Goal: Information Seeking & Learning: Learn about a topic

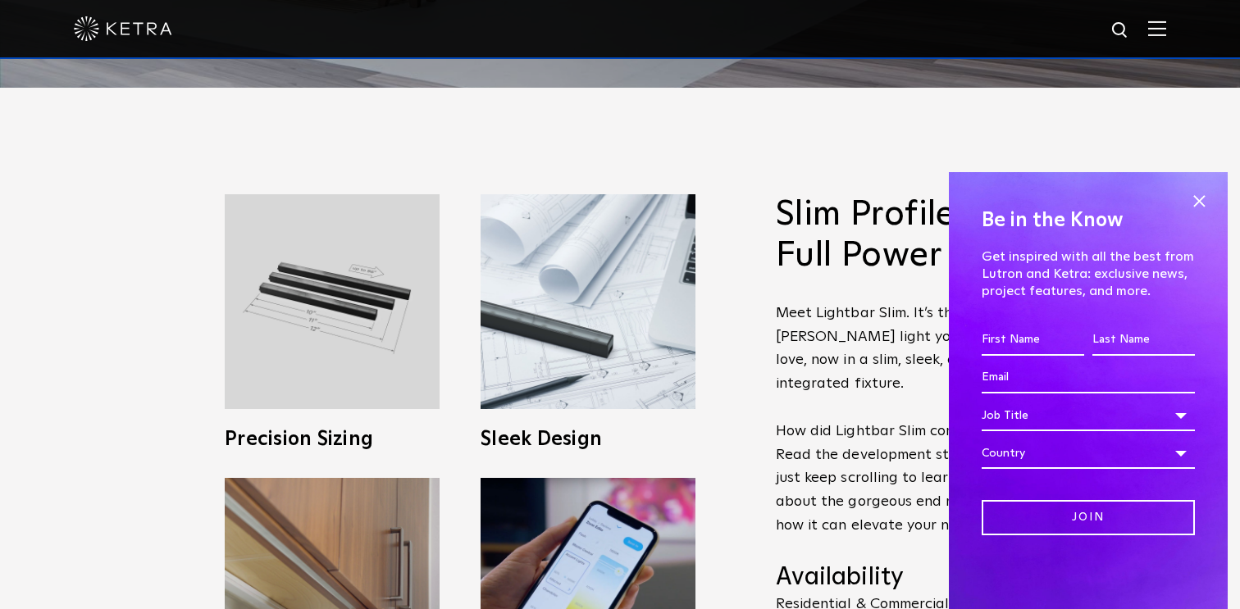
scroll to position [523, 0]
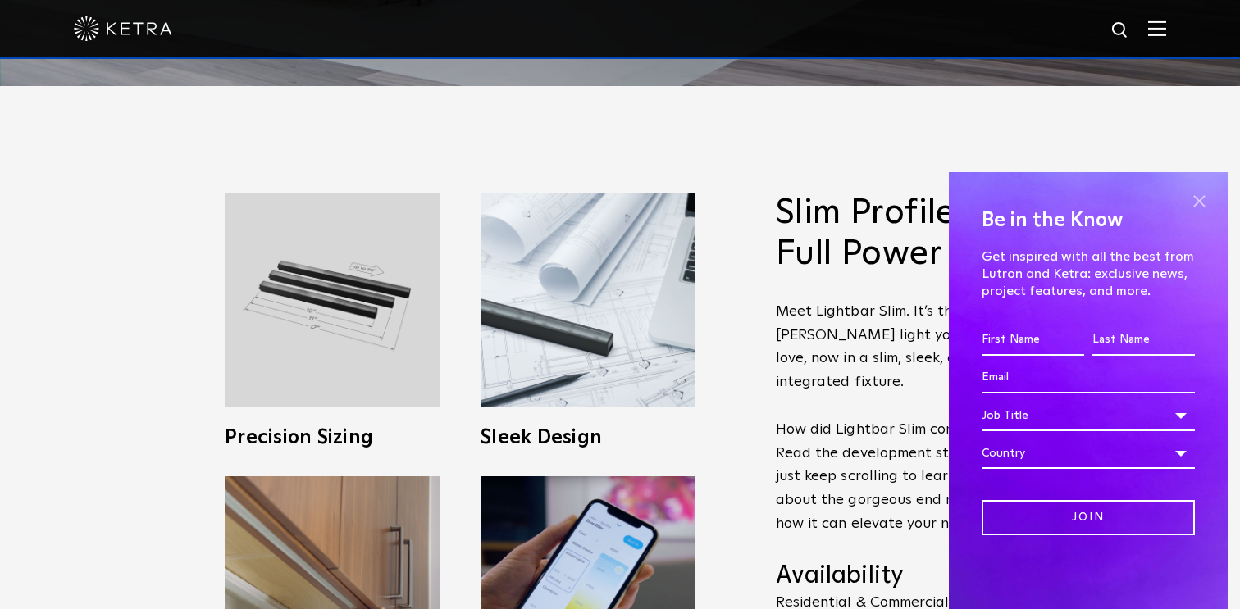
click at [1203, 198] on span at bounding box center [1199, 201] width 25 height 25
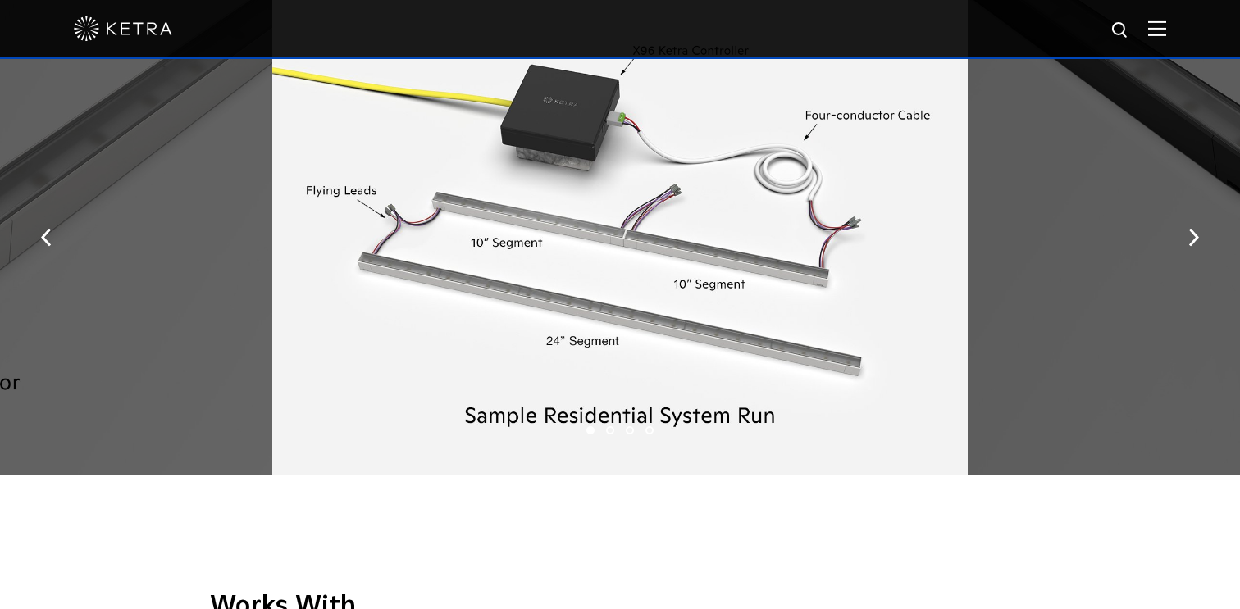
scroll to position [1993, 0]
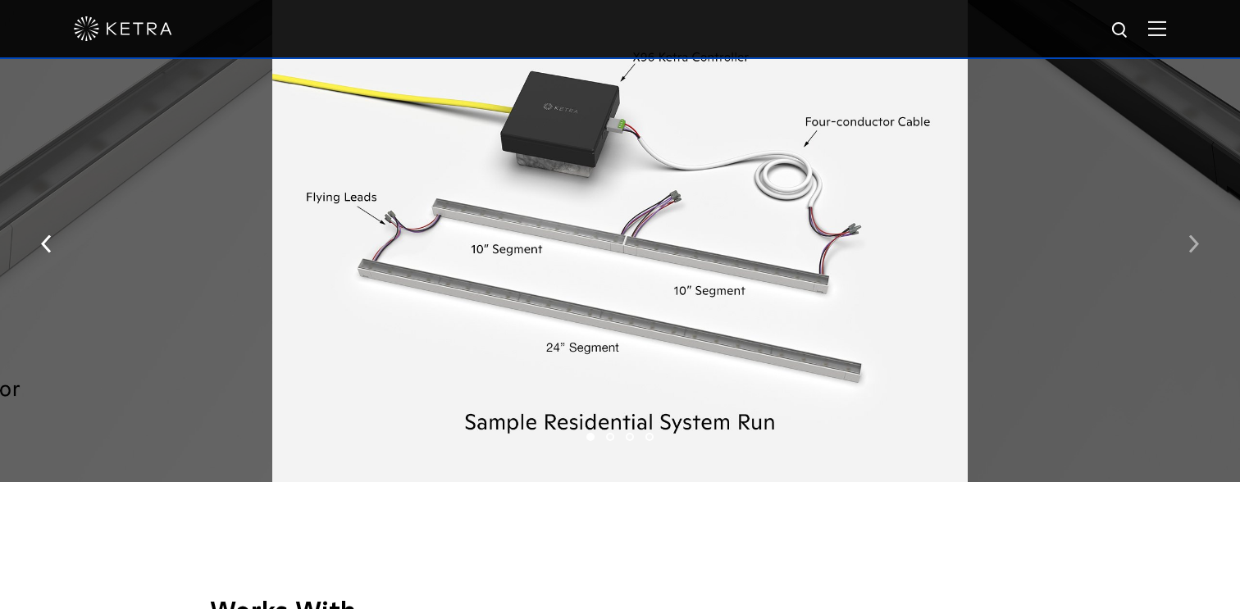
click at [1179, 244] on button "button" at bounding box center [1193, 242] width 35 height 57
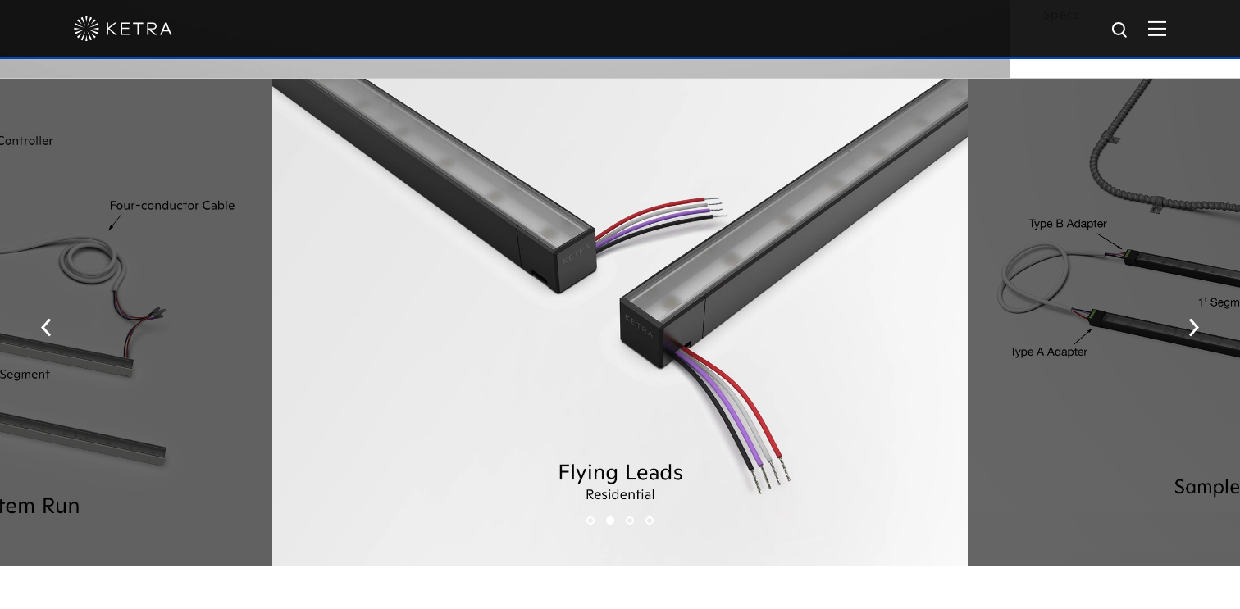
scroll to position [1953, 0]
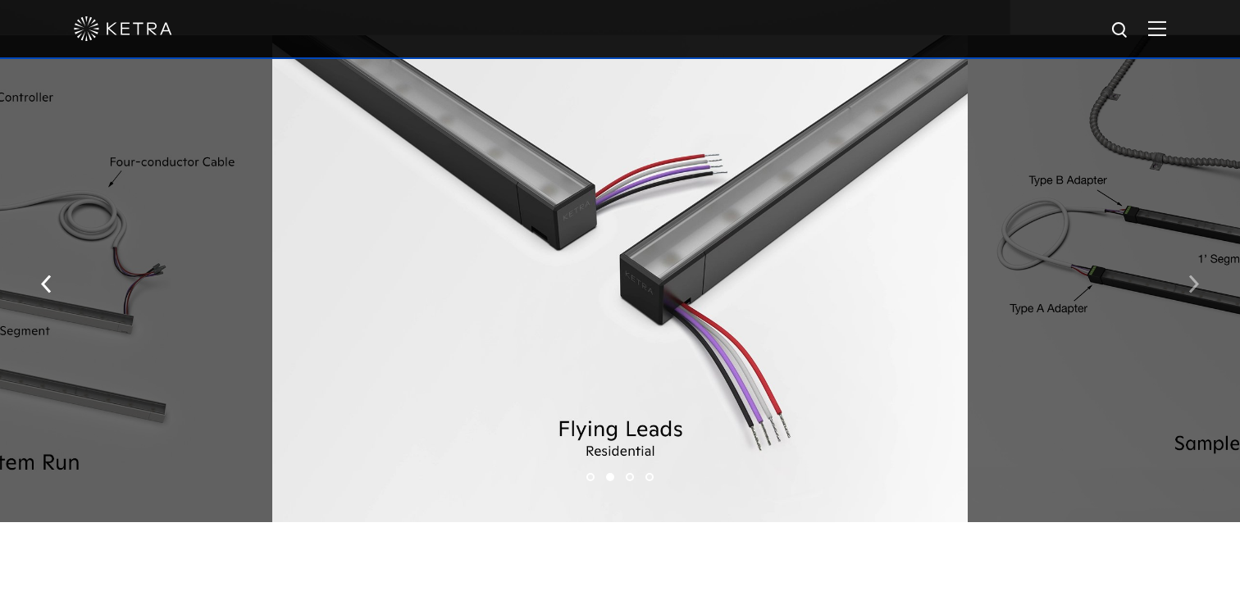
click at [1199, 288] on button "button" at bounding box center [1193, 282] width 35 height 57
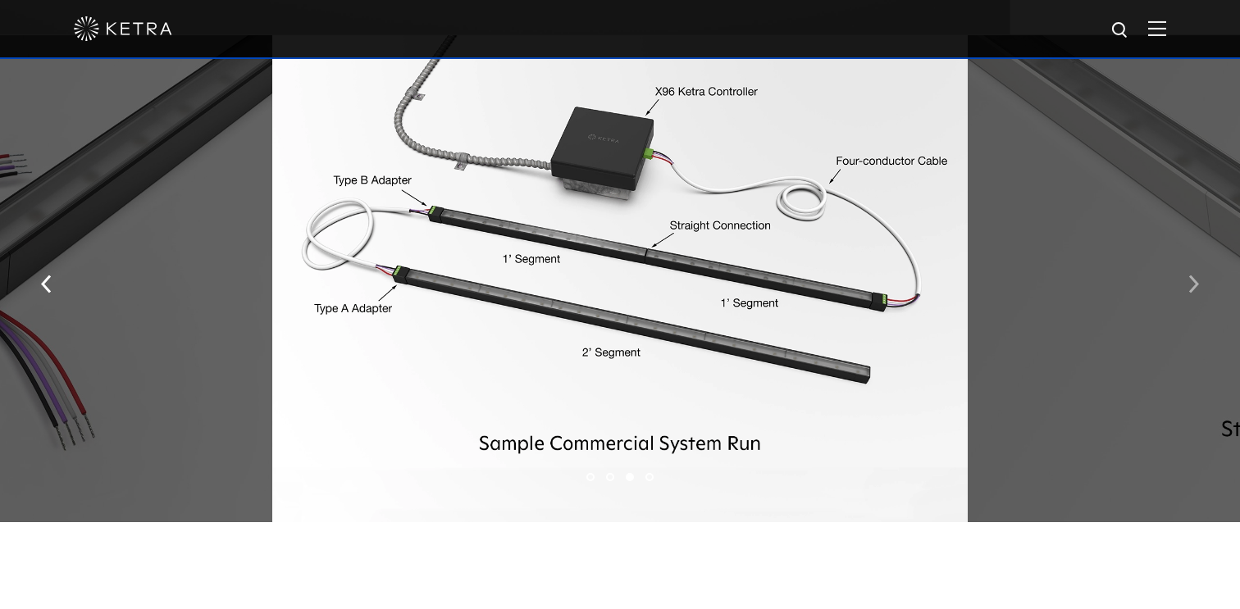
click at [1194, 282] on img "button" at bounding box center [1193, 284] width 11 height 18
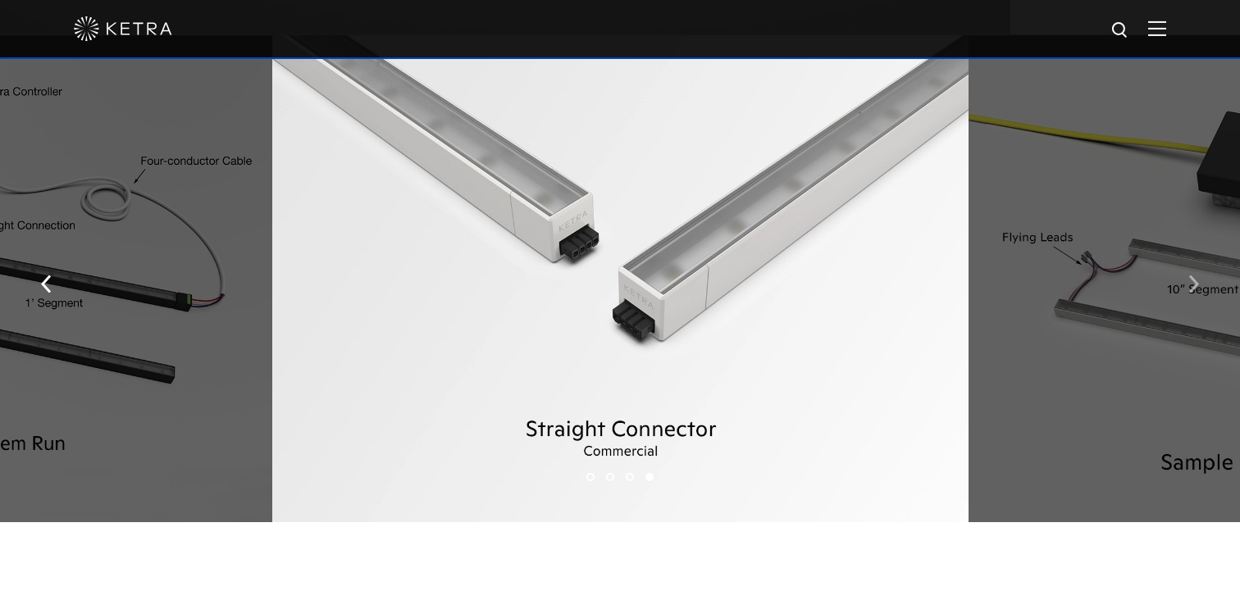
click at [1194, 281] on img "button" at bounding box center [1193, 284] width 11 height 18
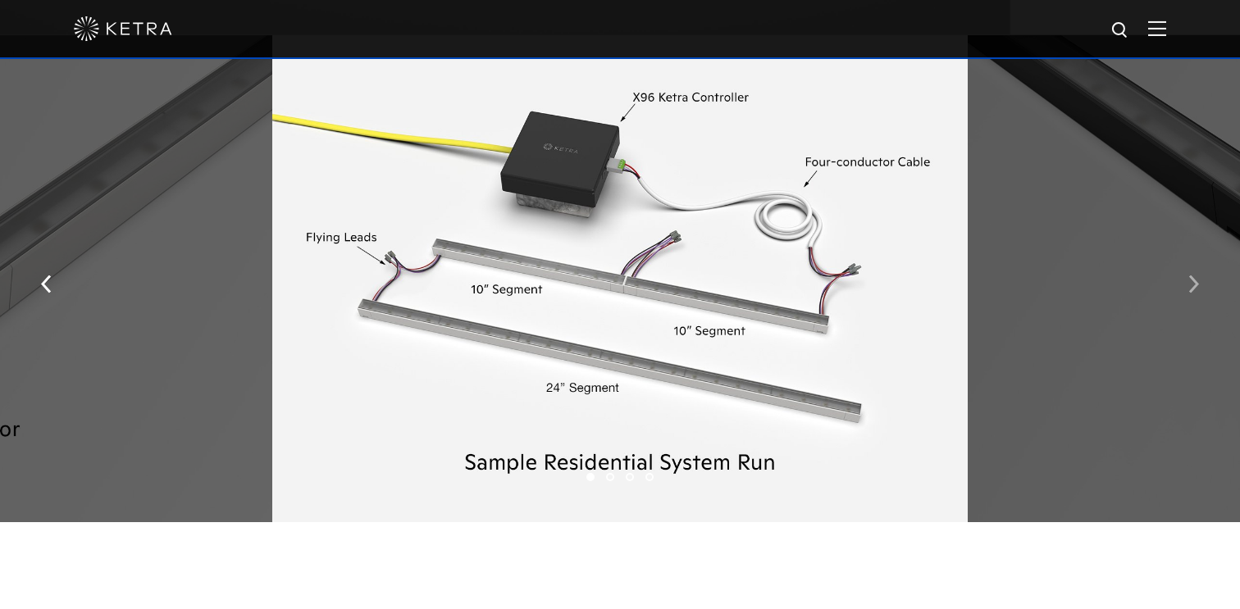
click at [1193, 281] on img "button" at bounding box center [1193, 284] width 11 height 18
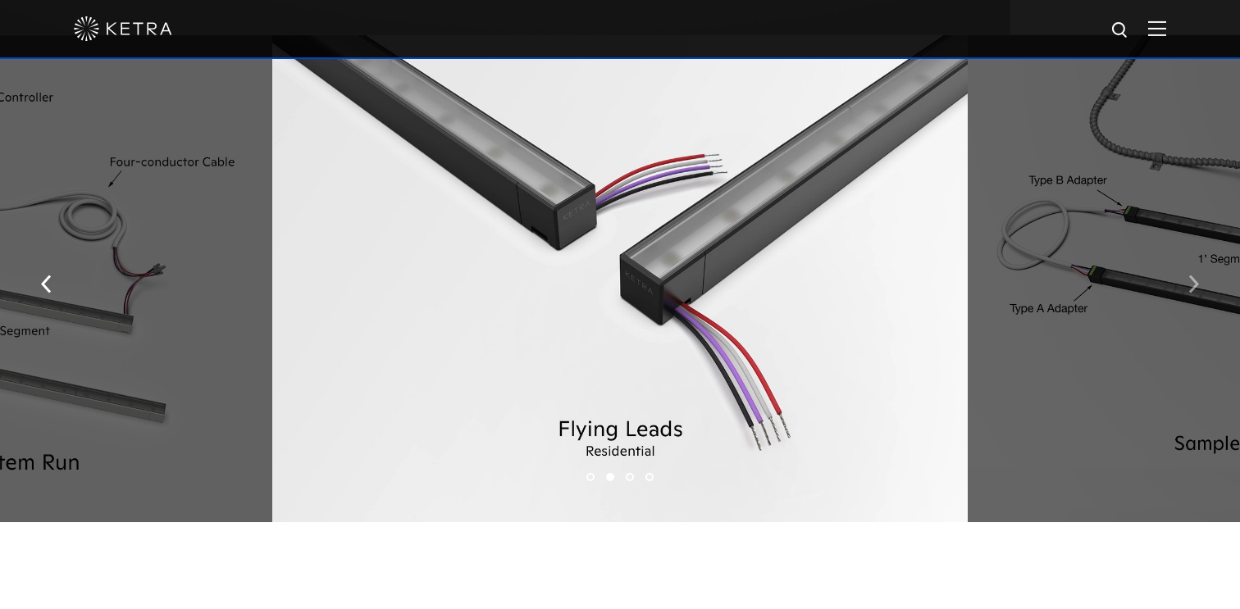
click at [1193, 281] on img "button" at bounding box center [1193, 284] width 11 height 18
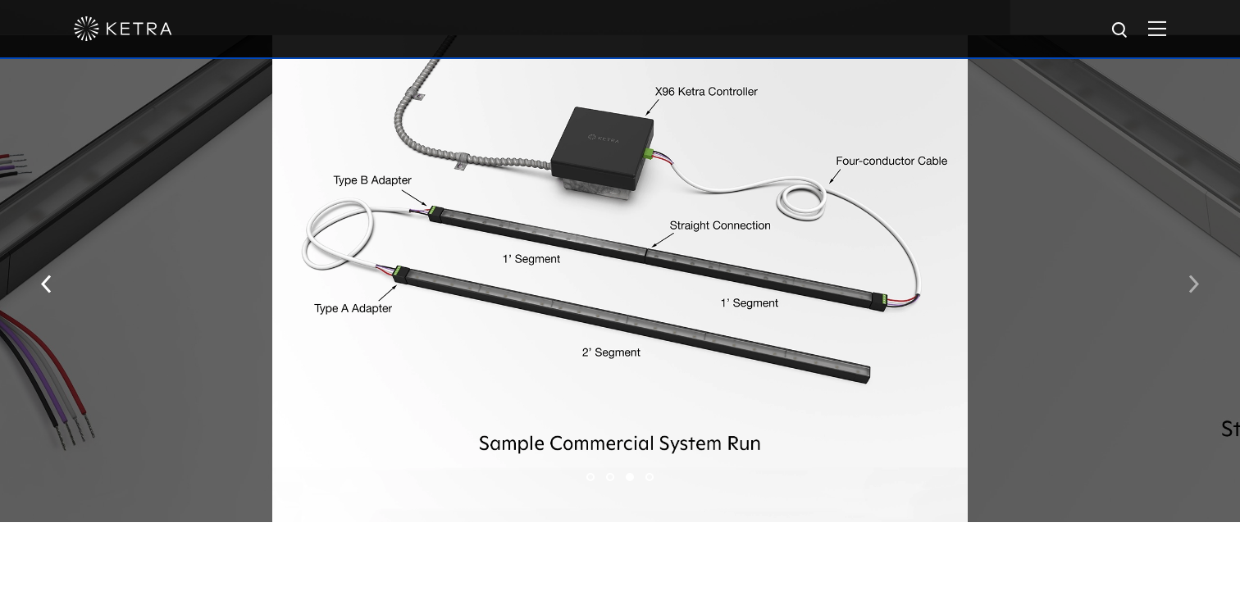
click at [1193, 281] on img "button" at bounding box center [1193, 284] width 11 height 18
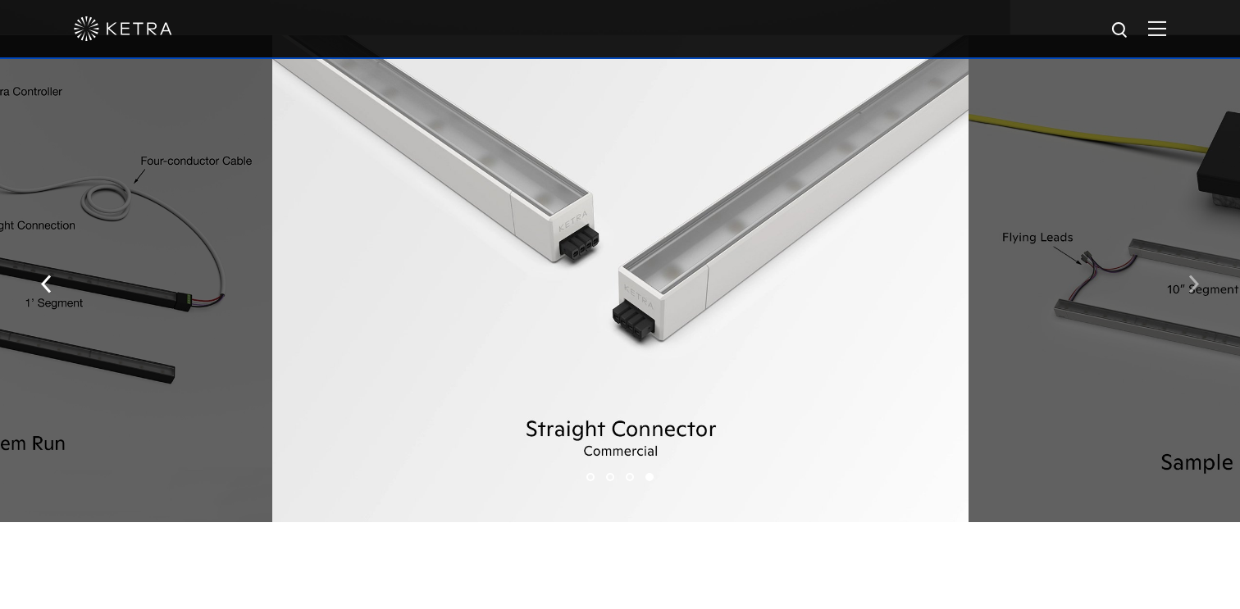
click at [1193, 280] on img "button" at bounding box center [1193, 284] width 11 height 18
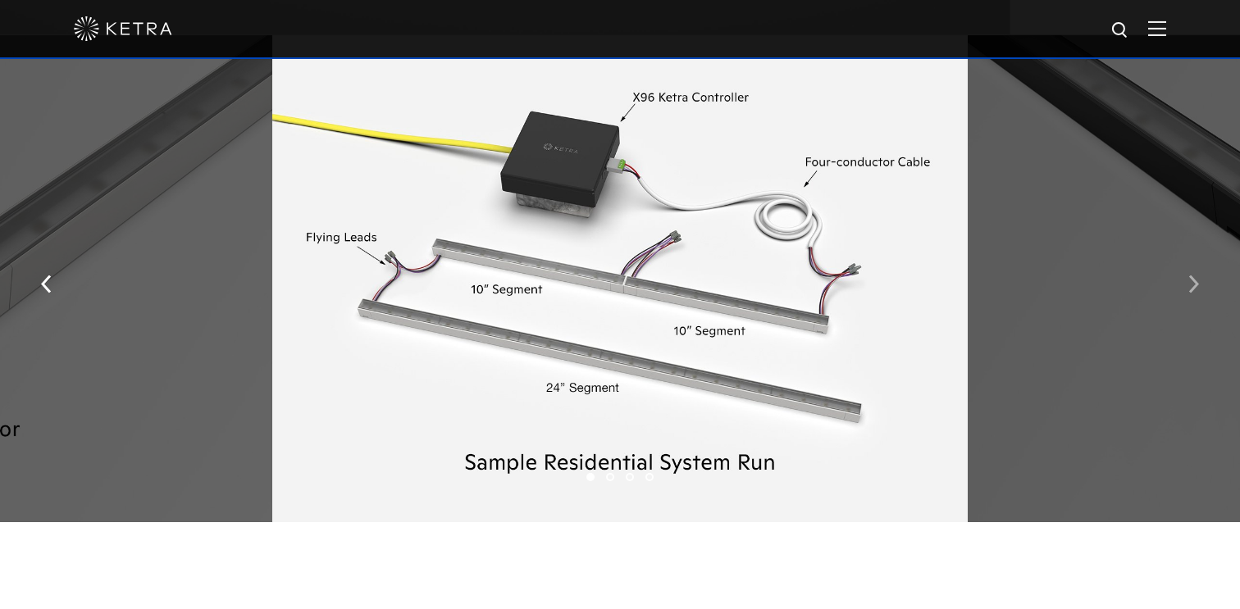
click at [1193, 280] on img "button" at bounding box center [1193, 284] width 11 height 18
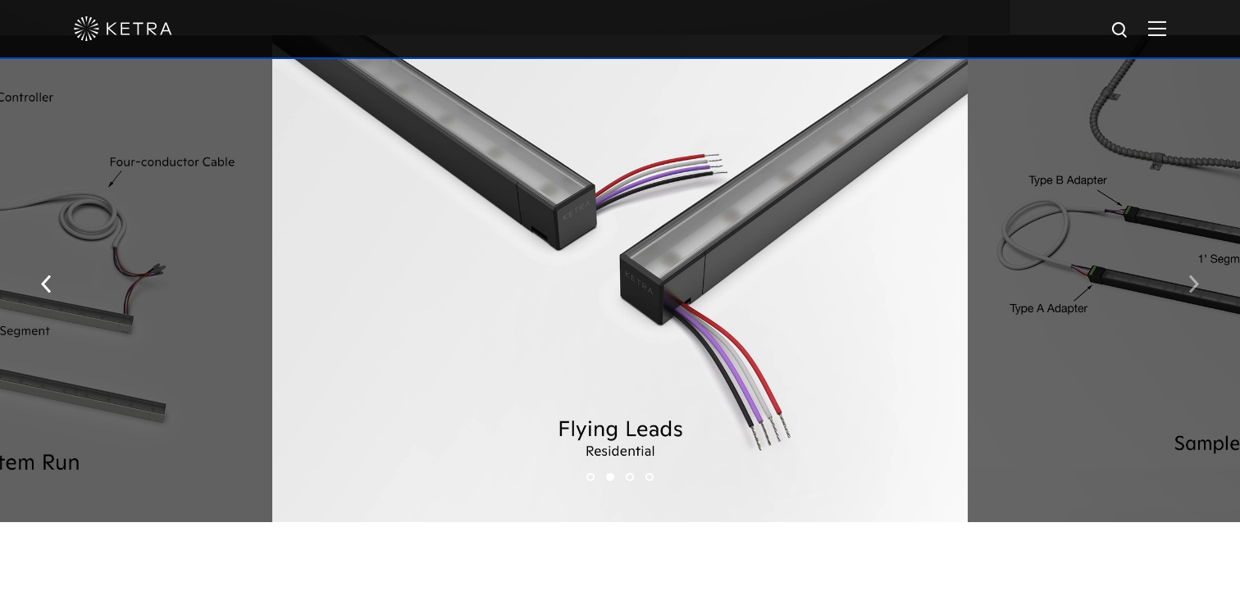
click at [1193, 279] on img "button" at bounding box center [1193, 284] width 11 height 18
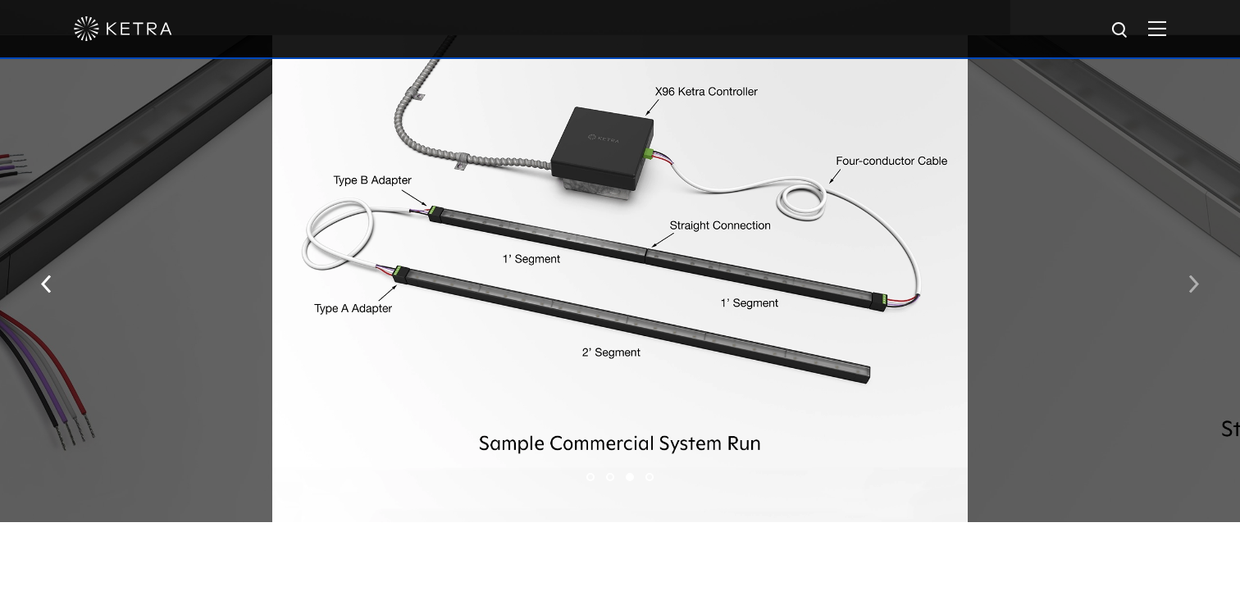
click at [1193, 279] on img "button" at bounding box center [1193, 284] width 11 height 18
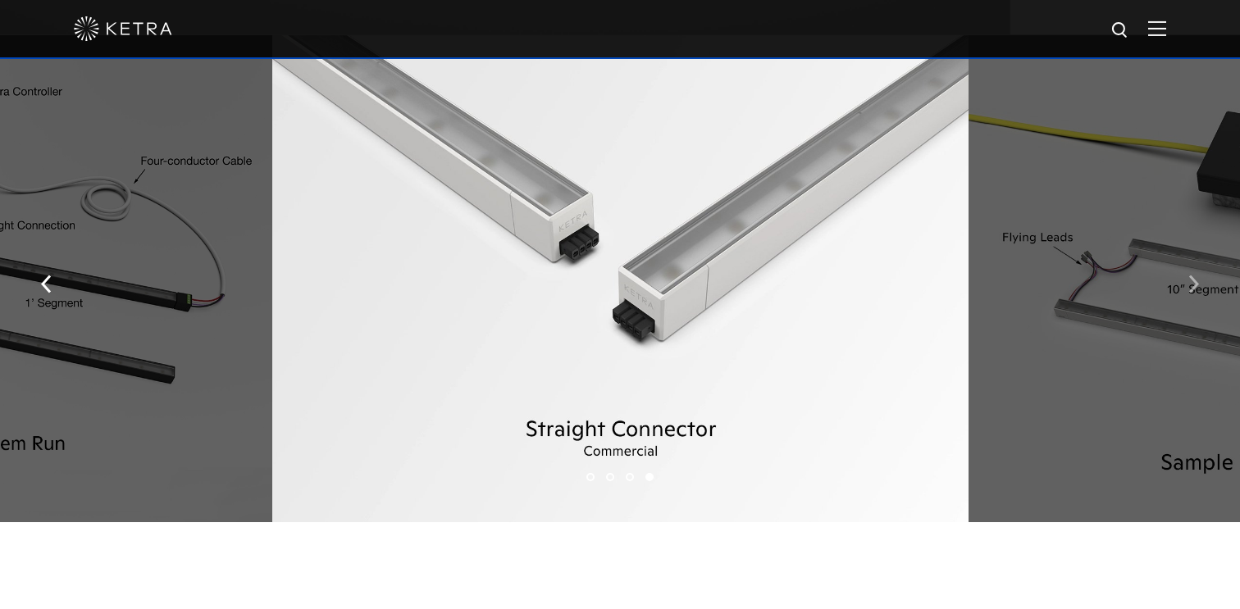
click at [1193, 279] on img "button" at bounding box center [1193, 284] width 11 height 18
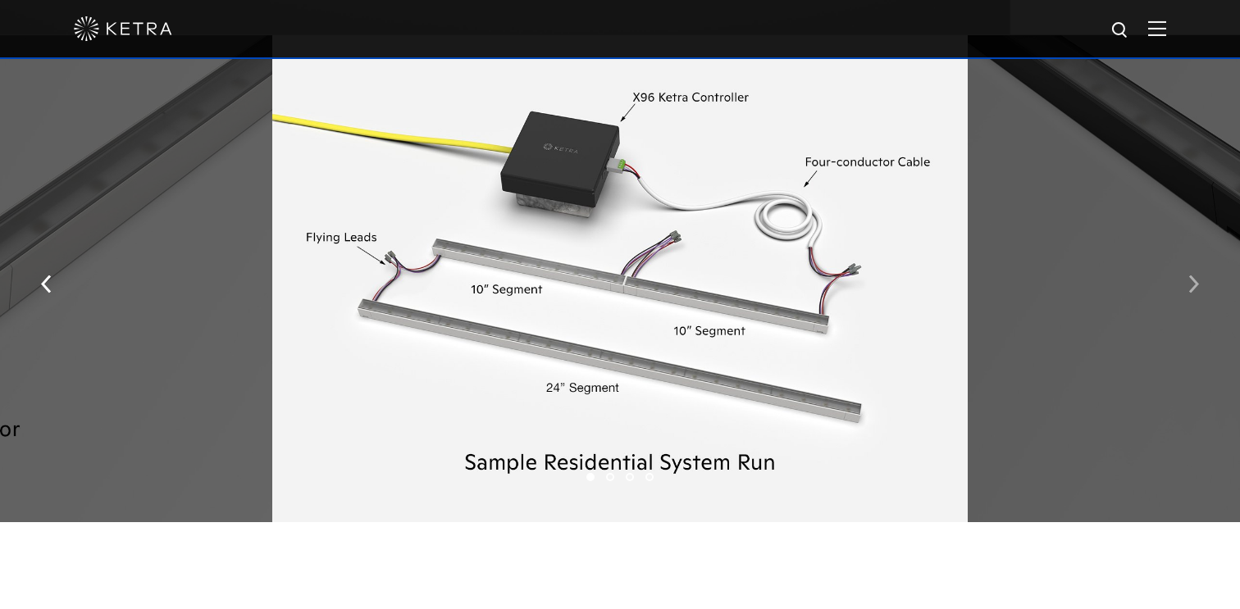
click at [1193, 279] on img "button" at bounding box center [1193, 284] width 11 height 18
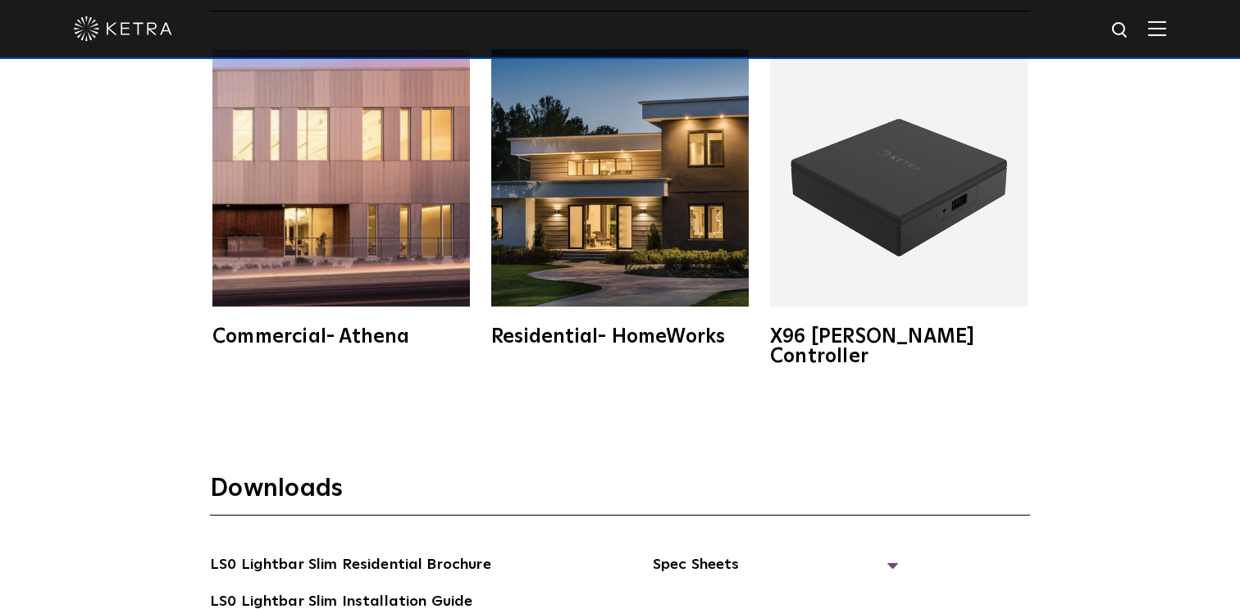
scroll to position [2619, 0]
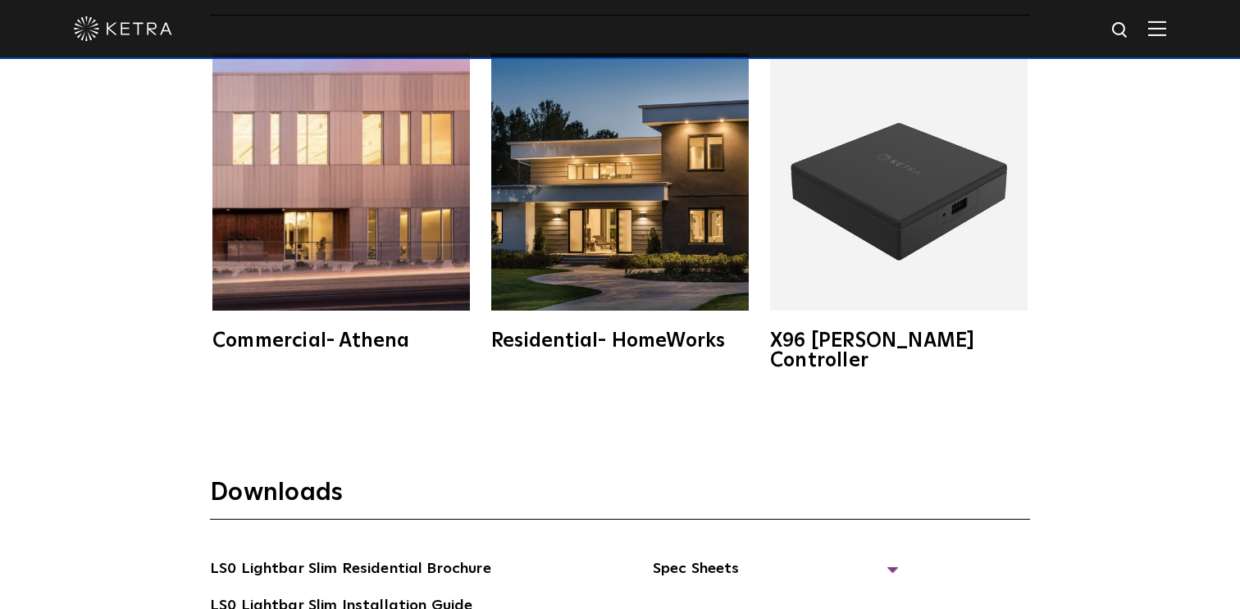
click at [672, 344] on div "Residential- HomeWorks" at bounding box center [620, 341] width 258 height 20
